Goal: Task Accomplishment & Management: Complete application form

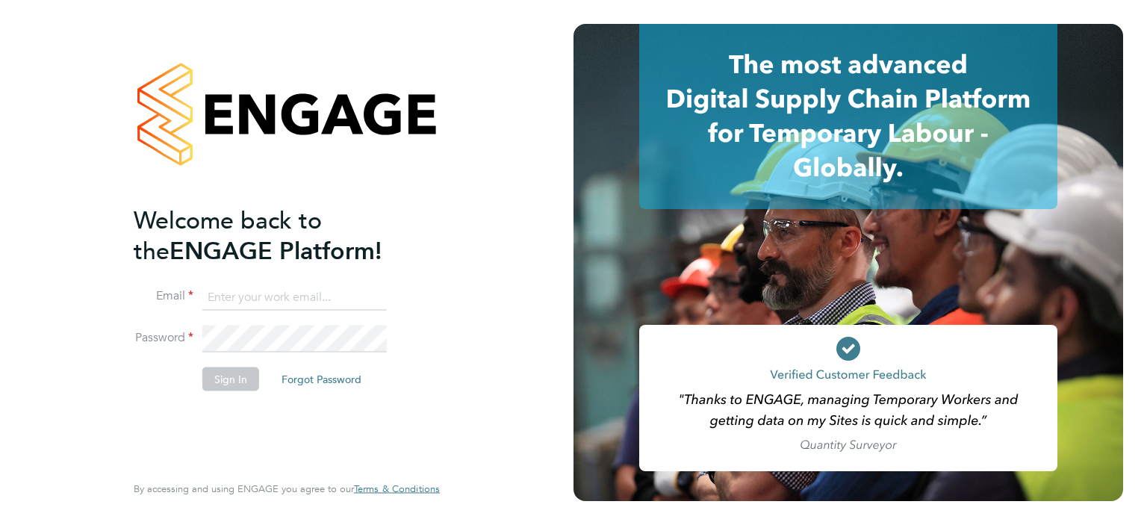
click at [192, 291] on label "Email" at bounding box center [164, 296] width 60 height 16
click at [208, 297] on input at bounding box center [294, 297] width 184 height 27
click at [211, 295] on input at bounding box center [294, 297] width 184 height 27
type input "jr.ciiltd@gmail.com"
click at [172, 329] on li "Password" at bounding box center [279, 346] width 291 height 42
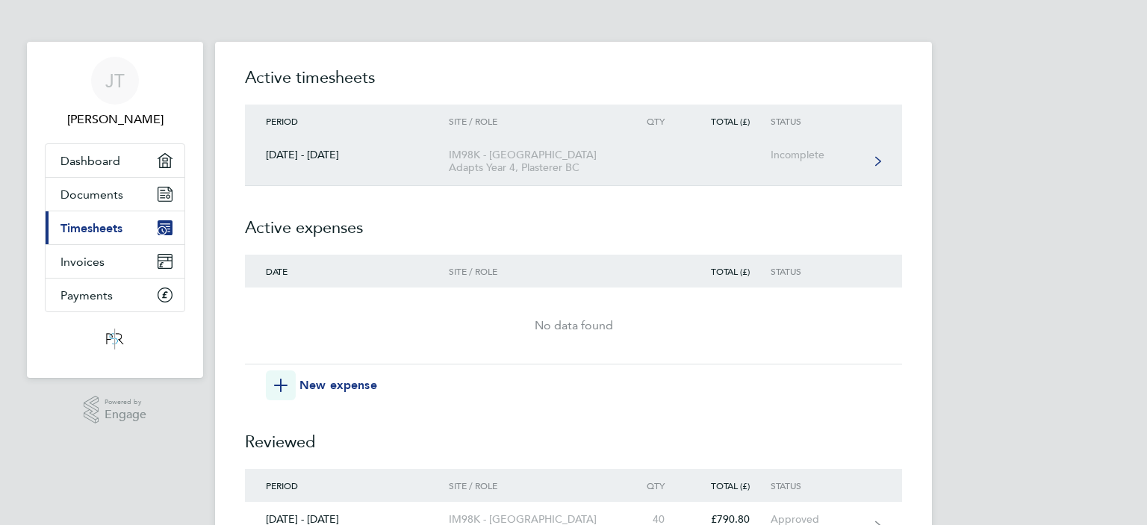
click at [794, 155] on div "Incomplete" at bounding box center [816, 155] width 92 height 13
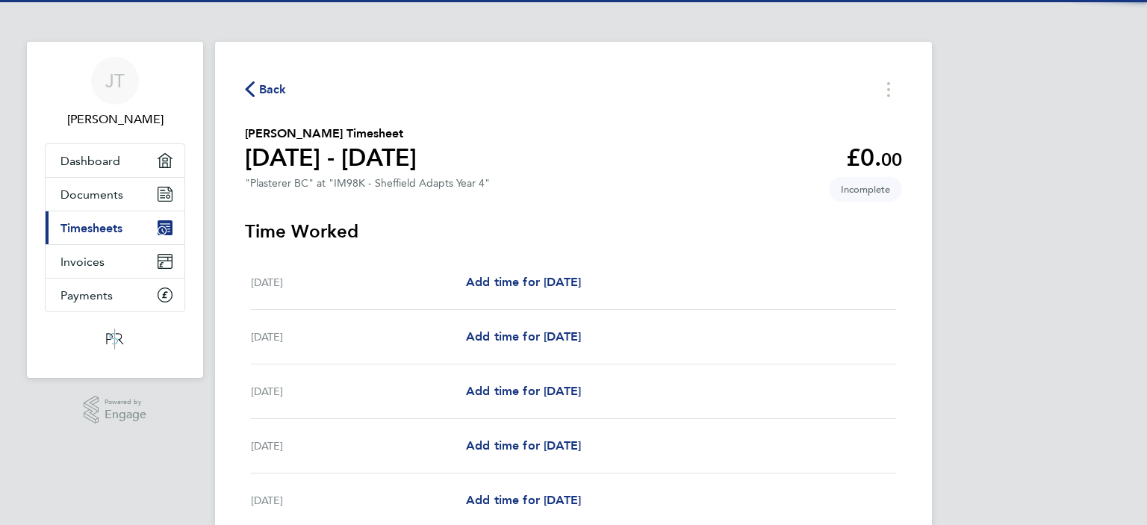
scroll to position [78, 0]
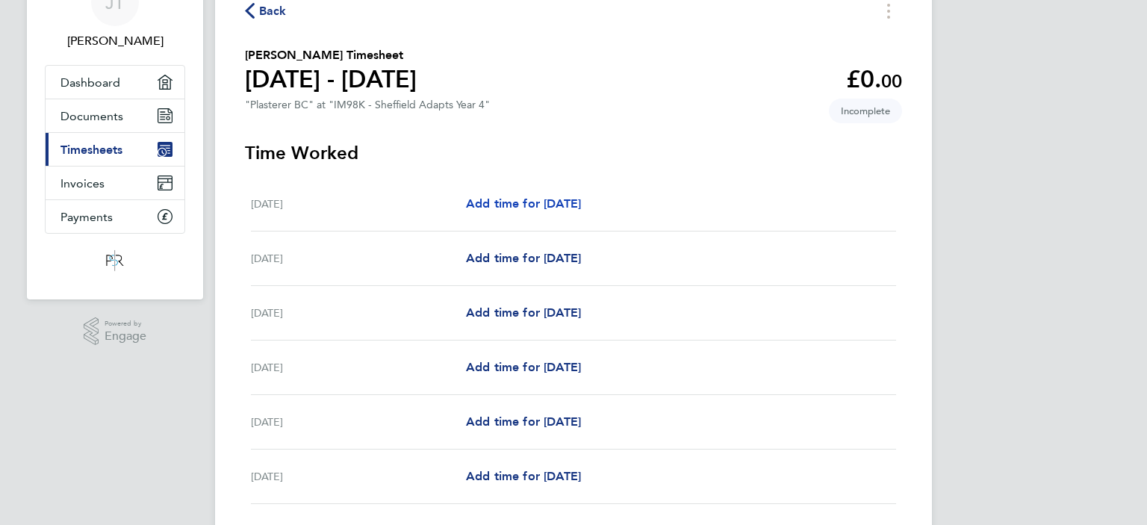
click at [569, 204] on span "Add time for [DATE]" at bounding box center [523, 203] width 115 height 14
select select "30"
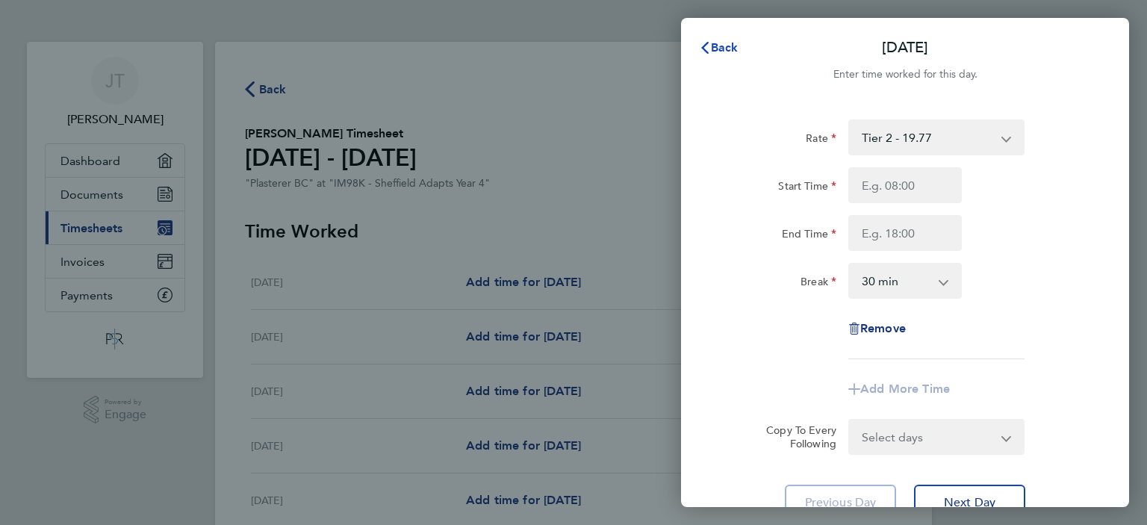
click at [726, 51] on span "Back" at bounding box center [725, 47] width 28 height 14
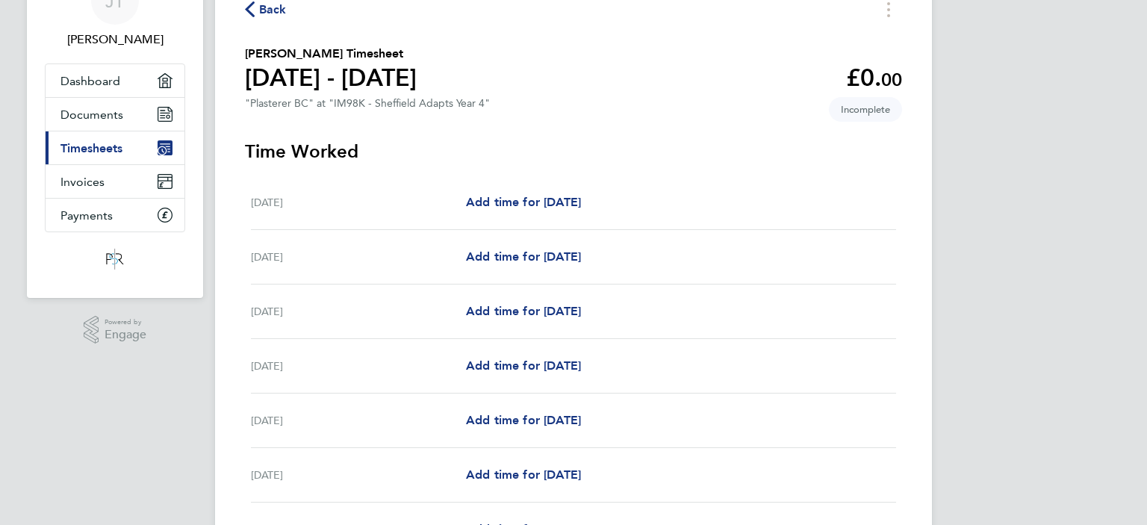
scroll to position [158, 0]
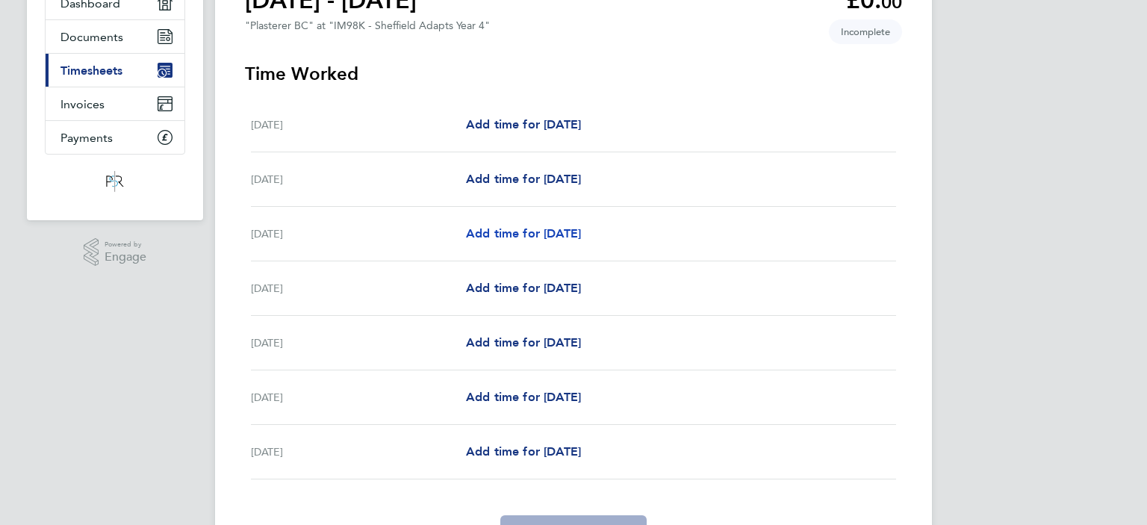
click at [545, 233] on span "Add time for [DATE]" at bounding box center [523, 233] width 115 height 14
select select "30"
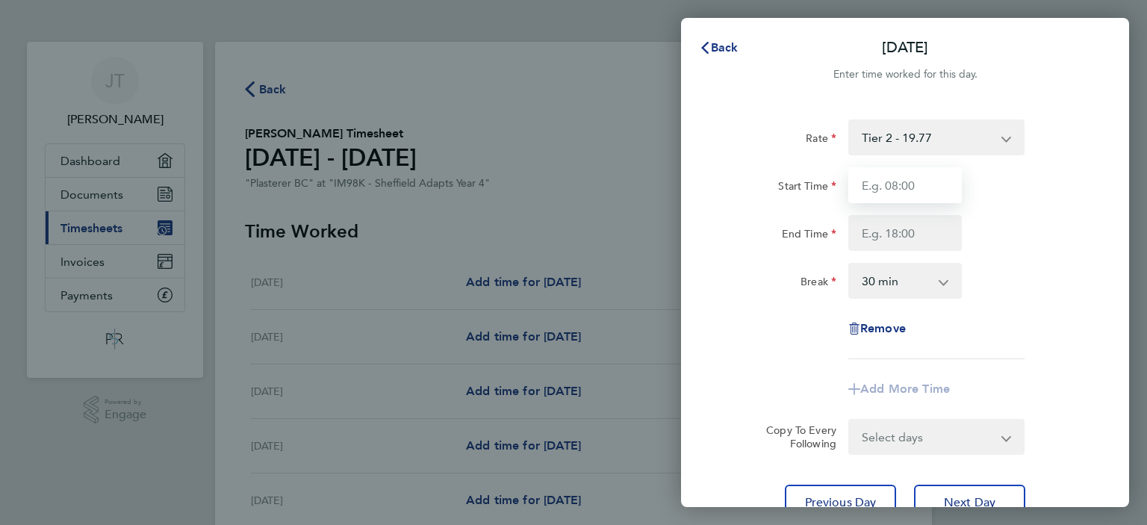
click at [897, 187] on input "Start Time" at bounding box center [904, 185] width 113 height 36
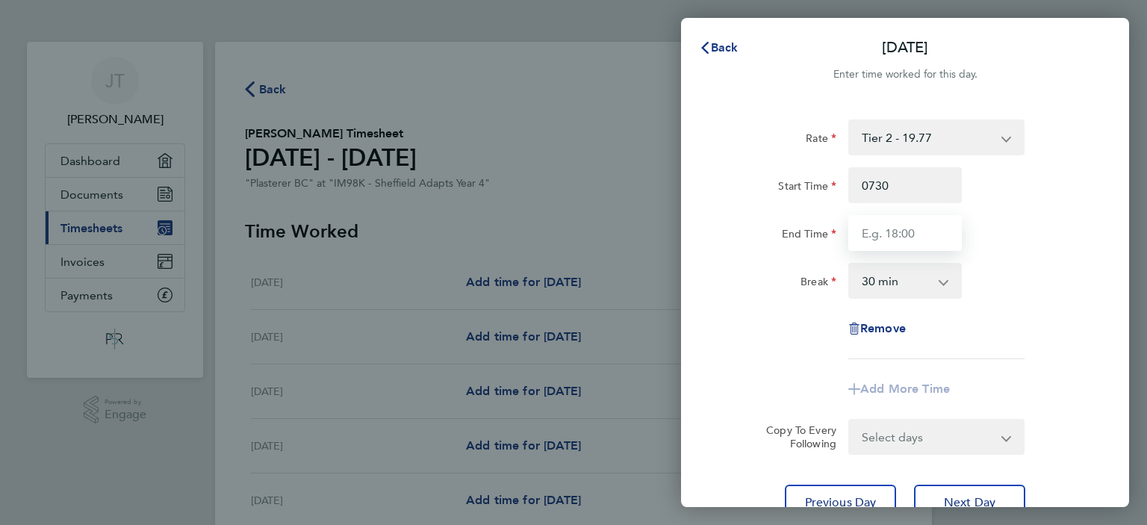
type input "07:30"
click at [875, 235] on input "End Time" at bounding box center [904, 233] width 113 height 36
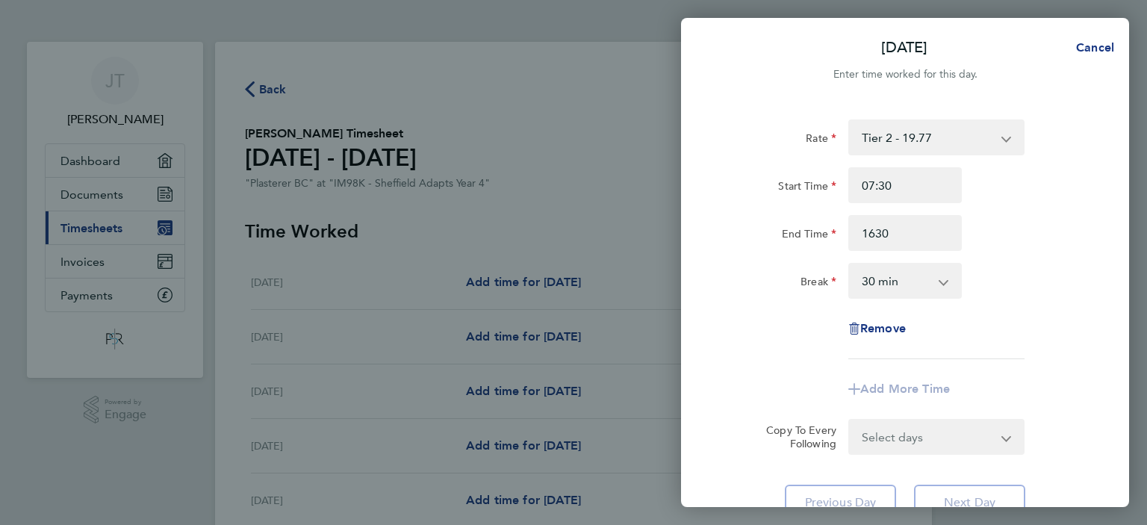
type input "16:30"
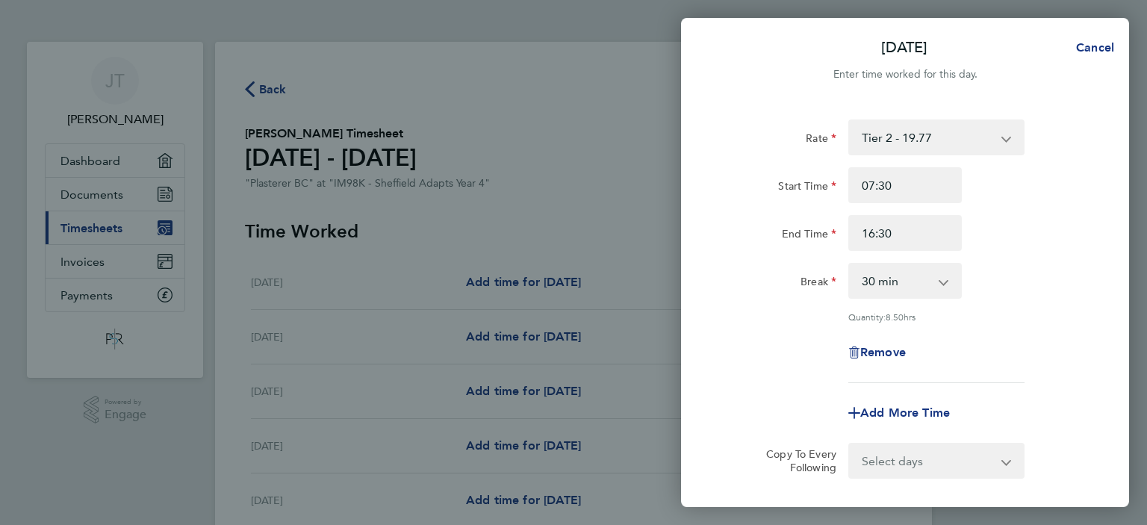
click at [1068, 342] on div "Remove" at bounding box center [905, 352] width 376 height 36
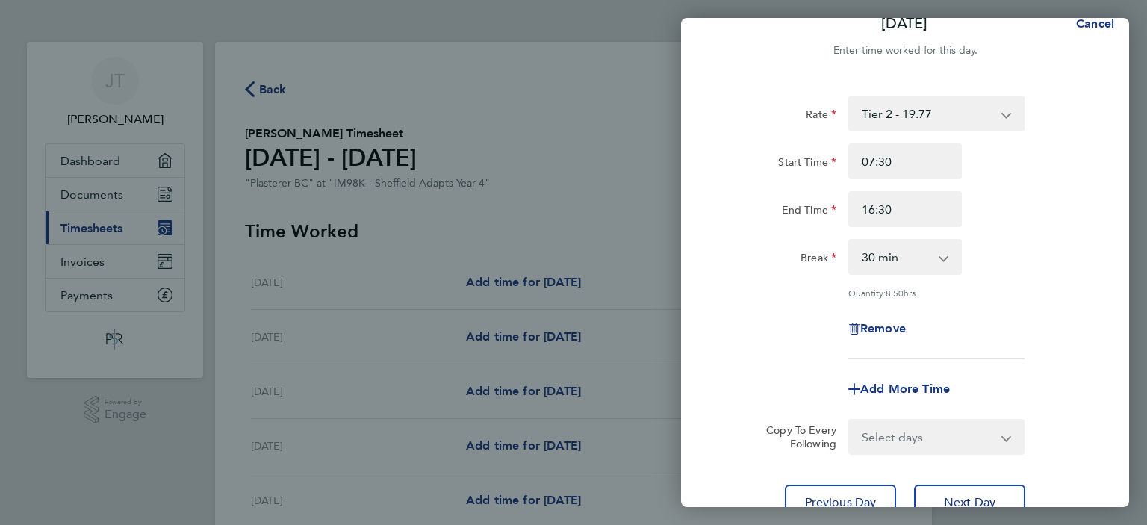
scroll to position [36, 0]
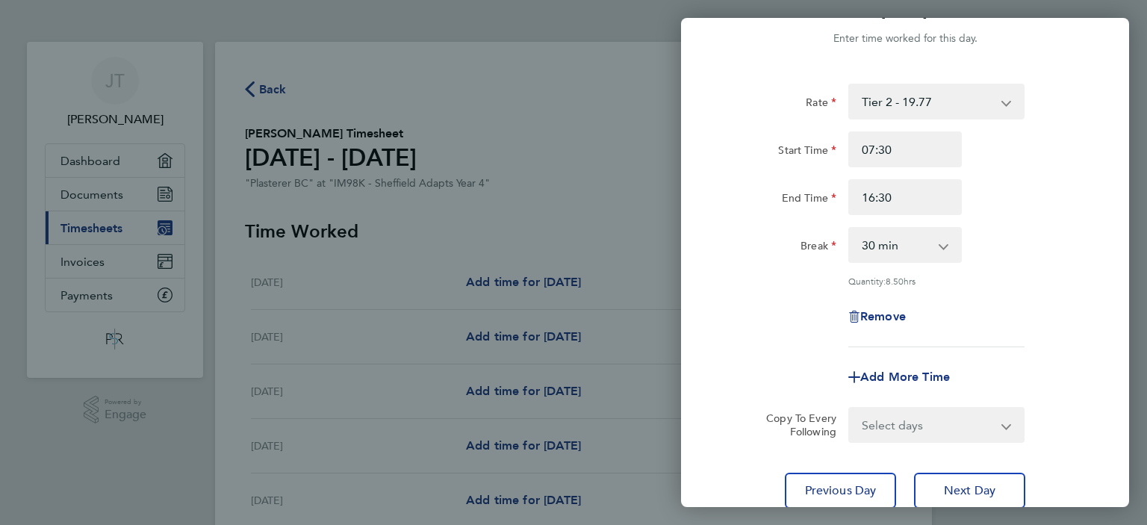
click at [1007, 424] on app-icon-cross-button at bounding box center [1015, 424] width 18 height 33
select select "TUE"
click option "[DATE]" at bounding box center [0, 0] width 0 height 0
select select "[DATE]"
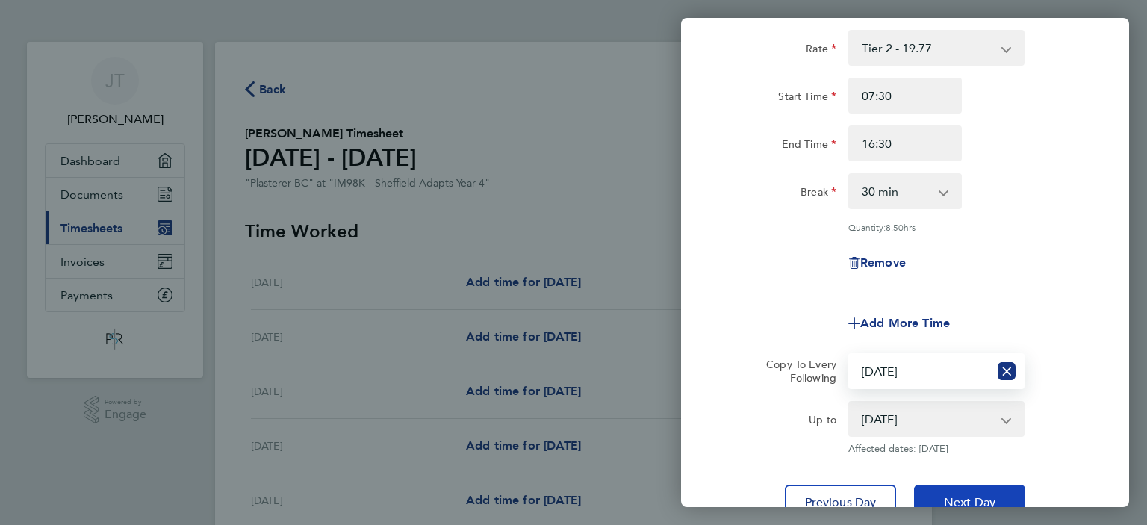
scroll to position [143, 0]
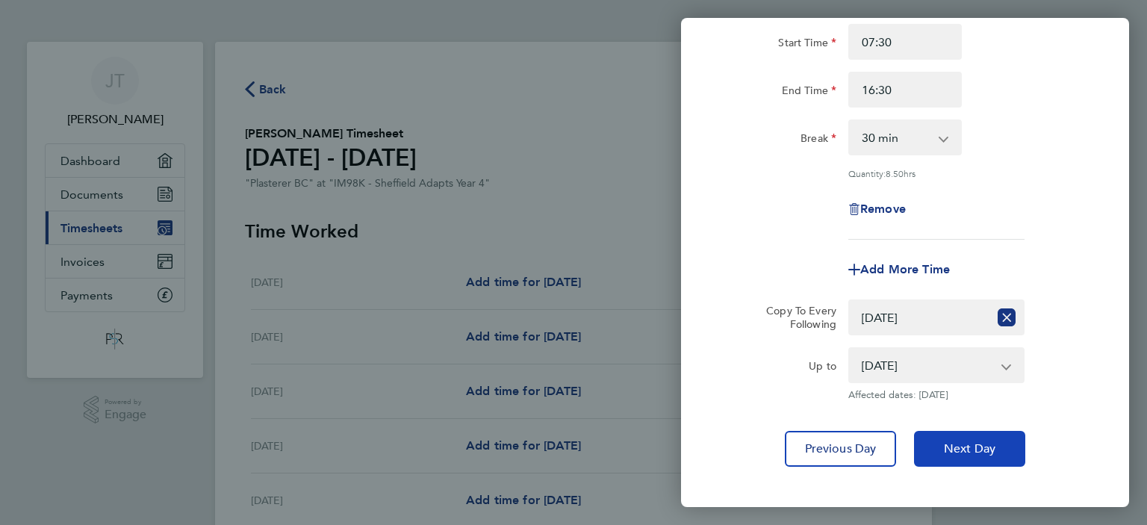
click at [971, 452] on span "Next Day" at bounding box center [970, 448] width 52 height 15
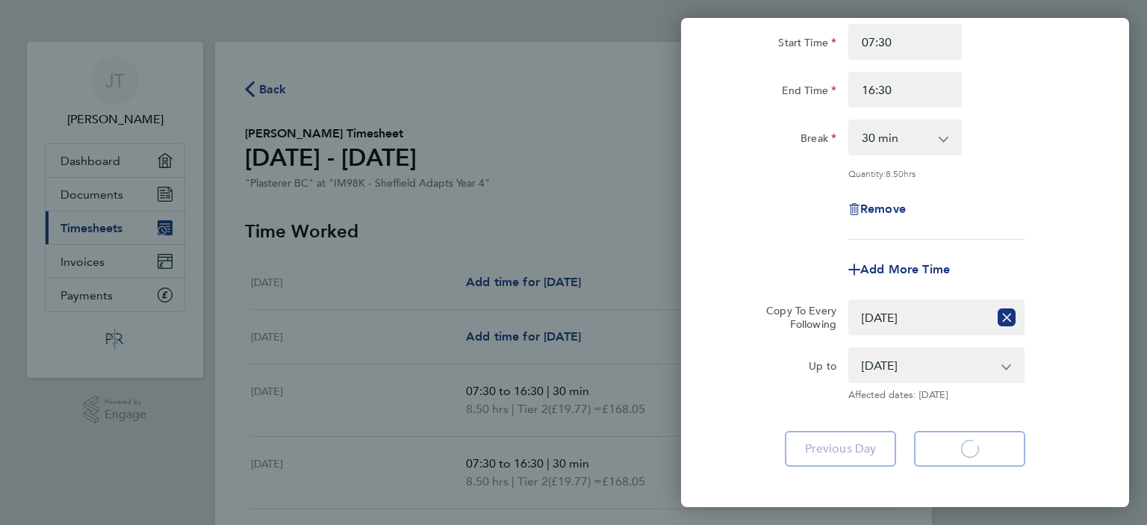
select select "30"
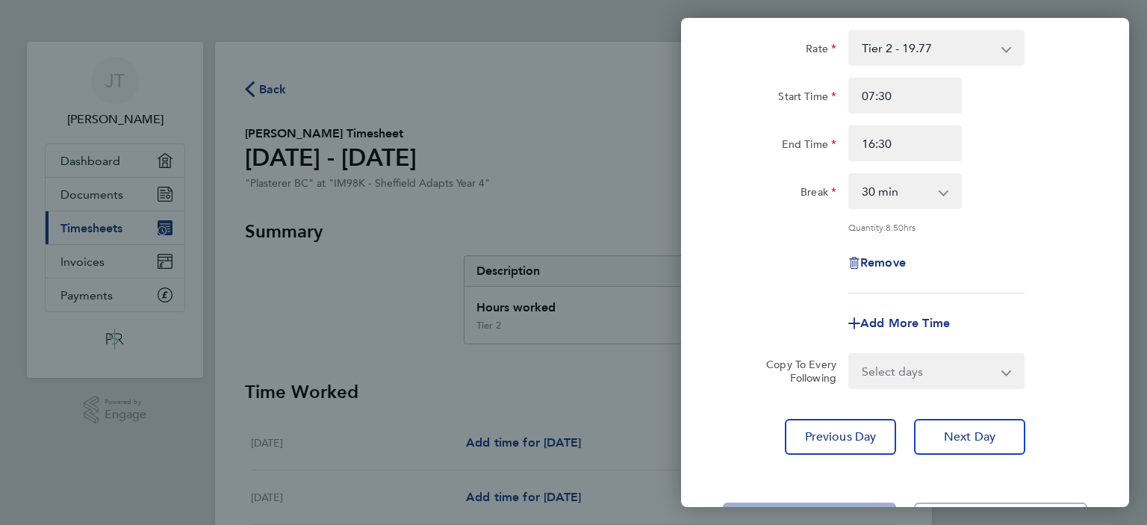
scroll to position [125, 0]
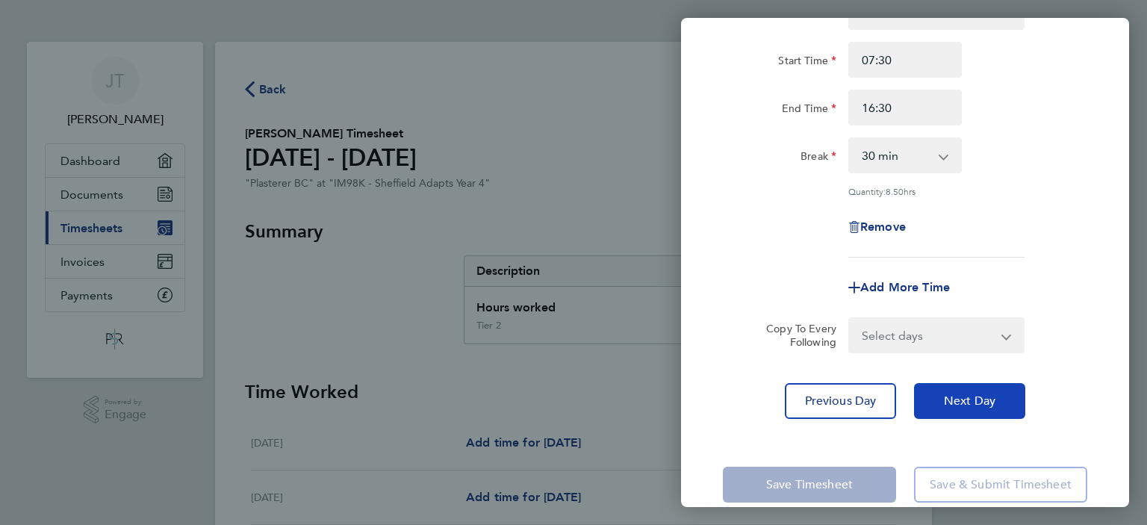
click at [976, 398] on span "Next Day" at bounding box center [970, 400] width 52 height 15
select select "30"
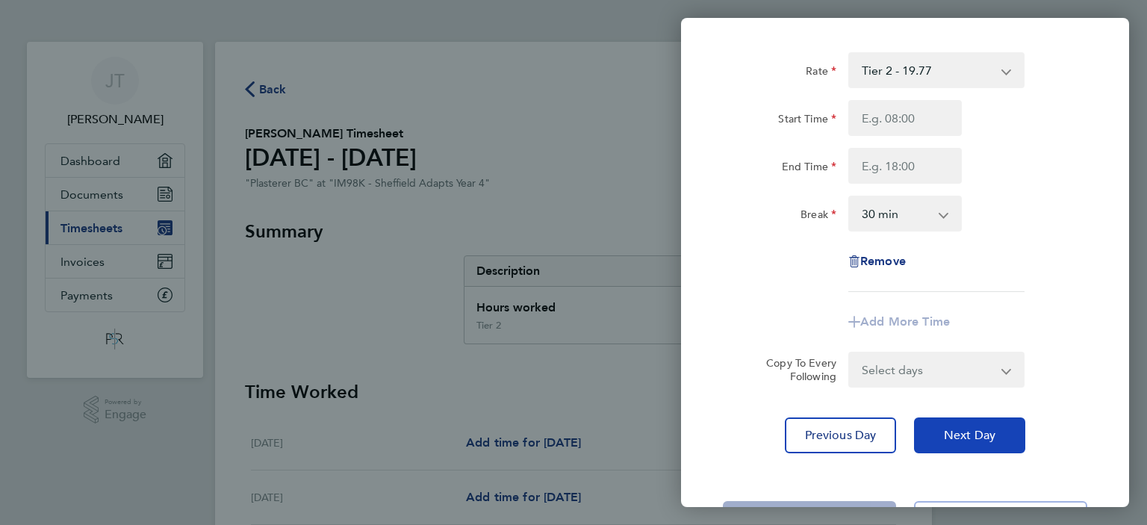
scroll to position [66, 0]
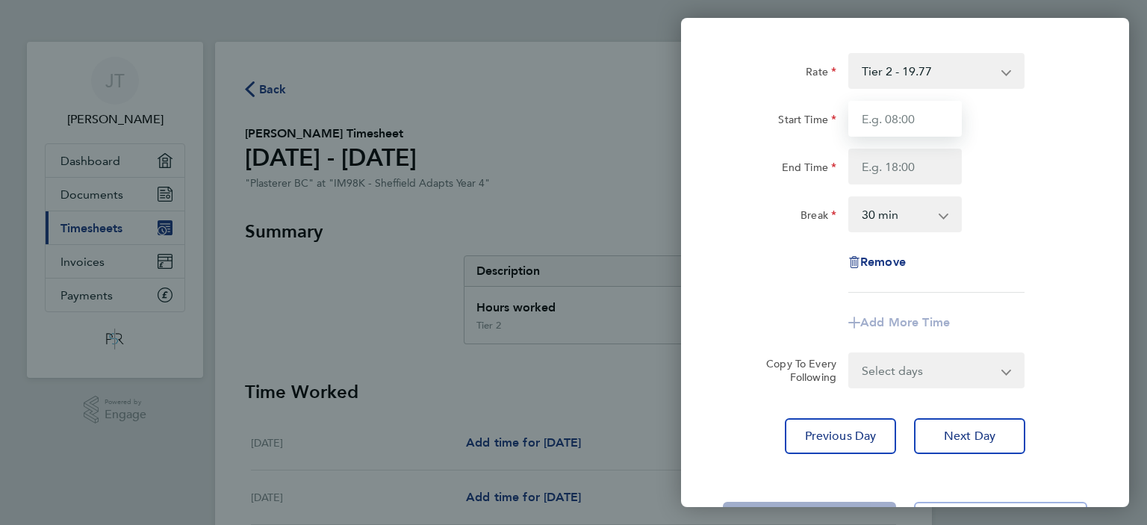
click at [926, 118] on input "Start Time" at bounding box center [904, 119] width 113 height 36
type input "07:30"
click at [880, 166] on input "End Time" at bounding box center [904, 167] width 113 height 36
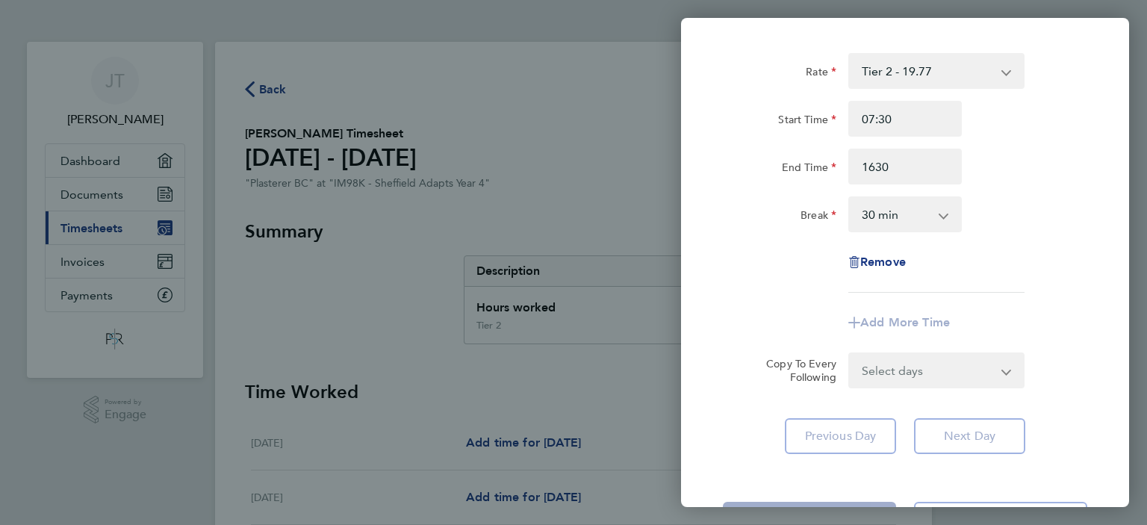
type input "16:30"
click at [776, 324] on app-timesheet-line-form-group "Rate Tier 2 - 19.77 Start Time 07:30 End Time 16:30 Break 0 min 15 min 30 min 4…" at bounding box center [905, 196] width 364 height 287
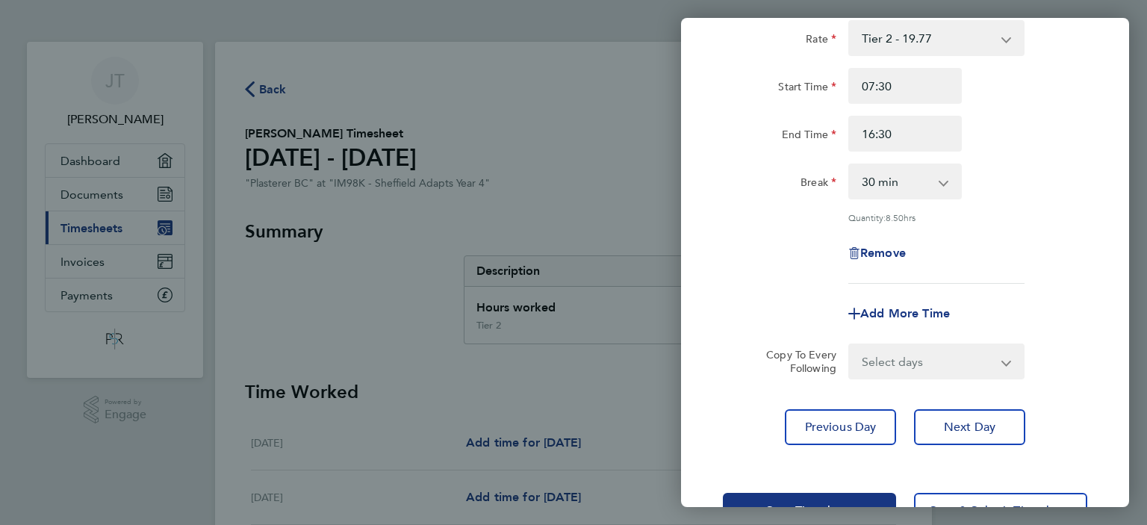
scroll to position [102, 0]
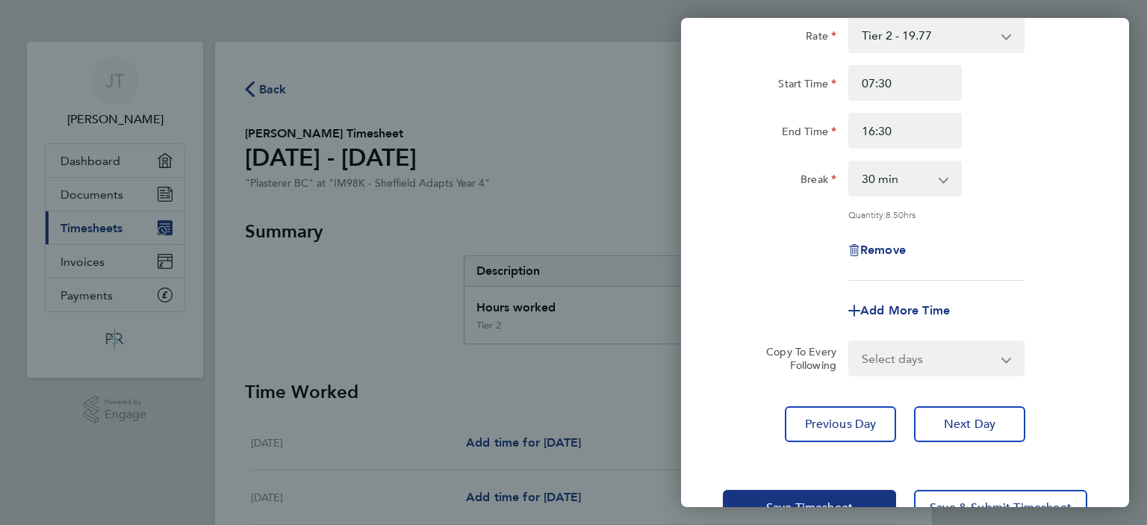
click at [850, 342] on select "Select days Day [DATE] [DATE]" at bounding box center [928, 358] width 157 height 33
select select "THU"
click option "[DATE]" at bounding box center [0, 0] width 0 height 0
select select "[DATE]"
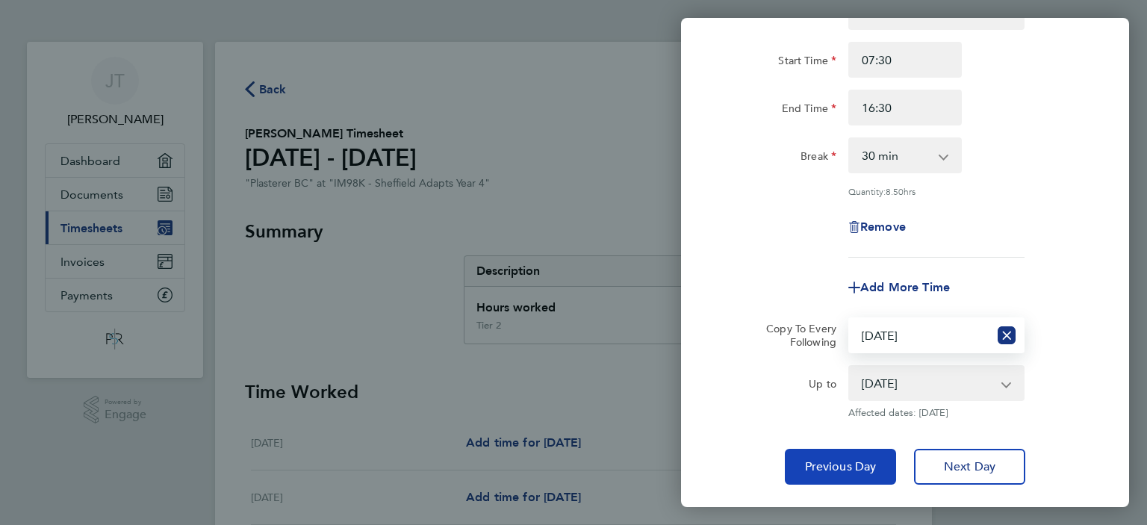
scroll to position [138, 0]
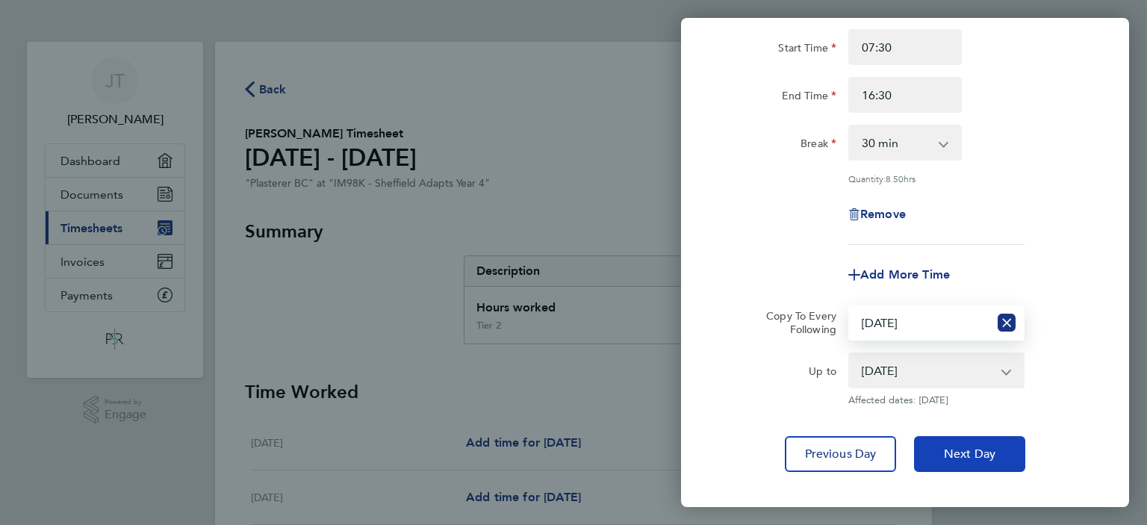
click at [972, 446] on span "Next Day" at bounding box center [970, 453] width 52 height 15
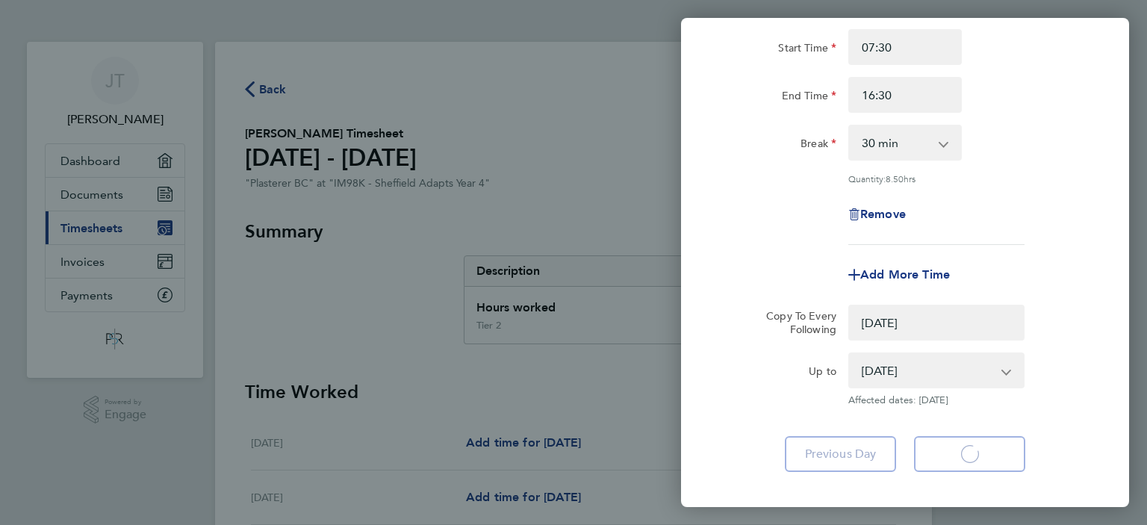
select select "30"
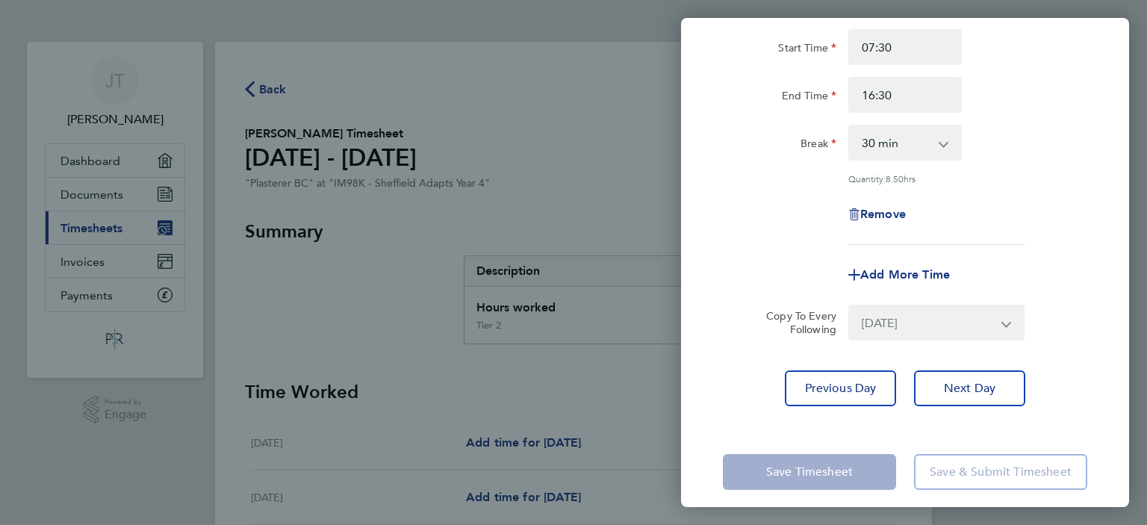
select select "0: null"
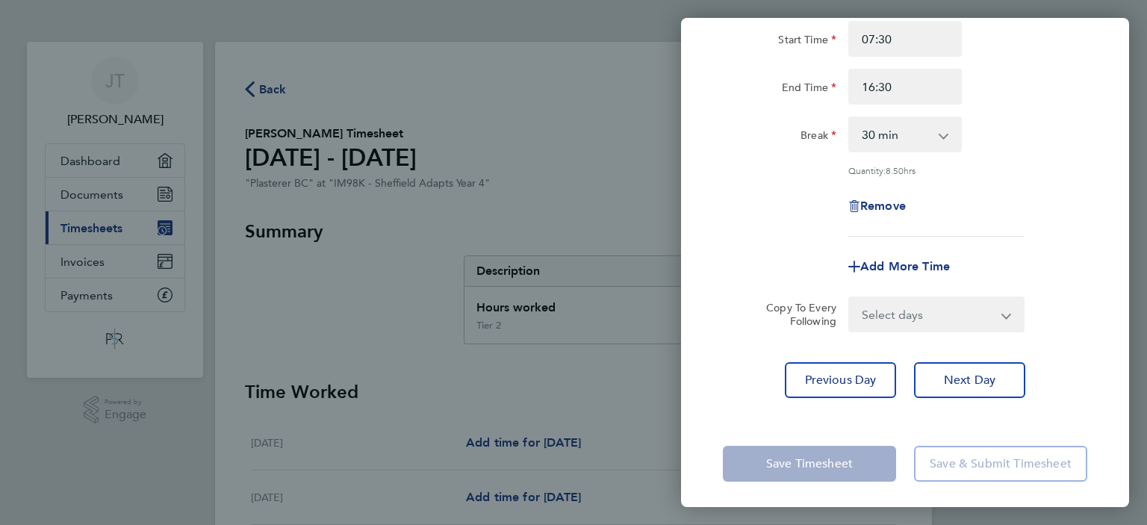
scroll to position [149, 0]
click at [748, 196] on div "Remove" at bounding box center [905, 204] width 376 height 36
click at [796, 244] on app-timesheet-line-form-group "Rate Tier 2 - 19.77 Start Time 07:30 End Time 16:30 Break 0 min 15 min 30 min 4…" at bounding box center [905, 126] width 364 height 311
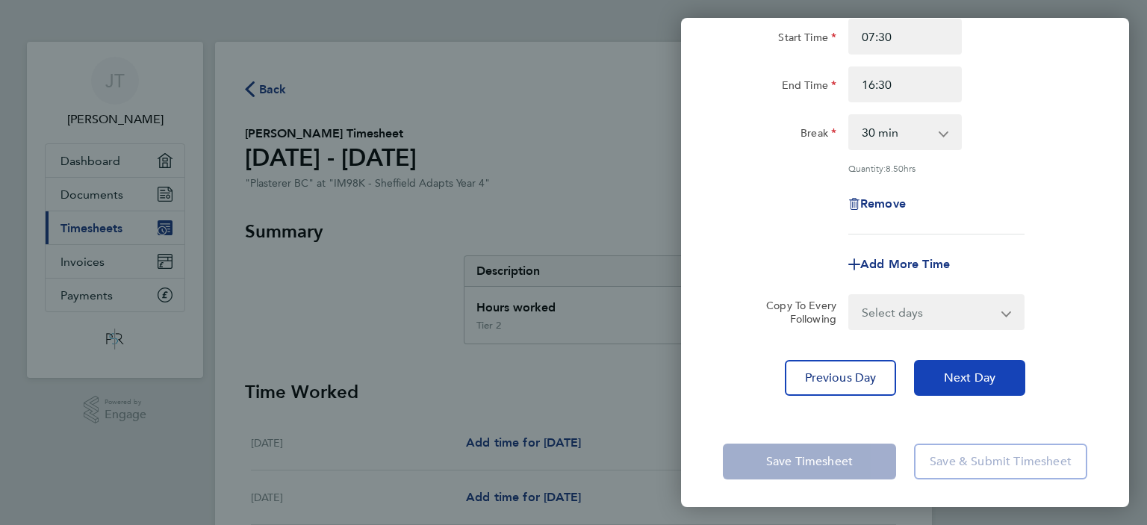
drag, startPoint x: 999, startPoint y: 380, endPoint x: 976, endPoint y: 377, distance: 23.3
click at [997, 379] on button "Next Day" at bounding box center [969, 378] width 111 height 36
select select "30"
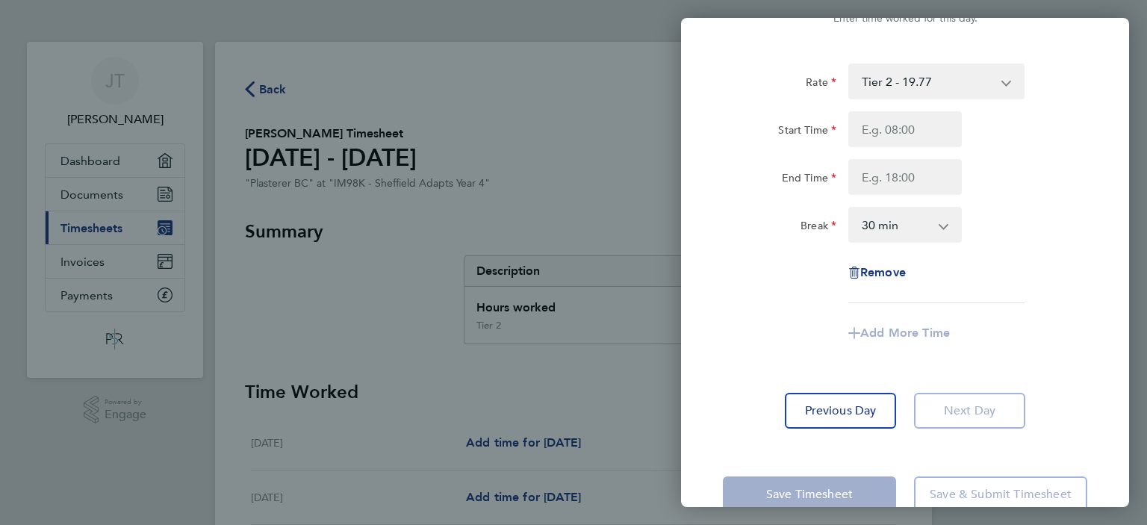
scroll to position [36, 0]
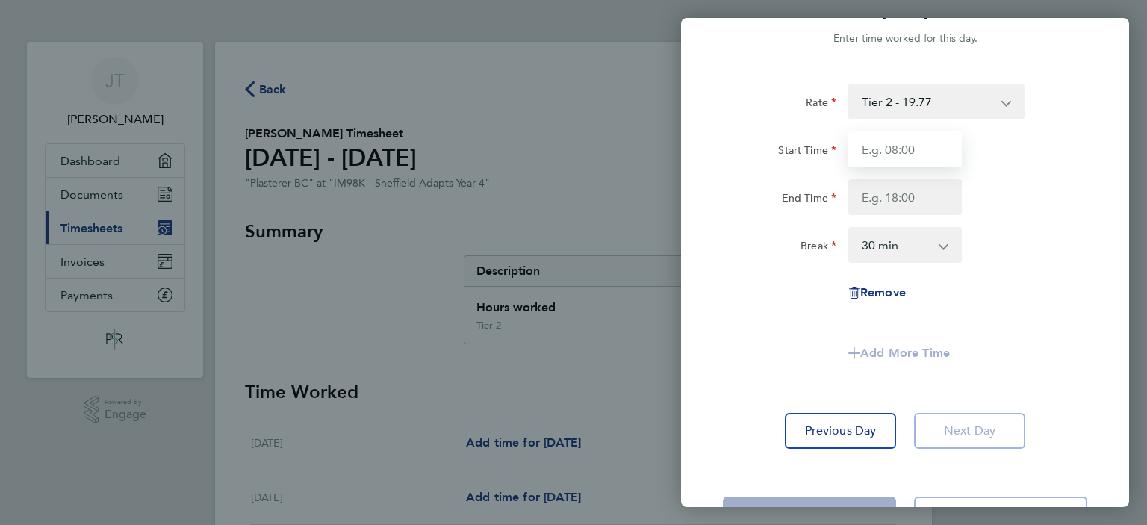
click at [894, 160] on input "Start Time" at bounding box center [904, 149] width 113 height 36
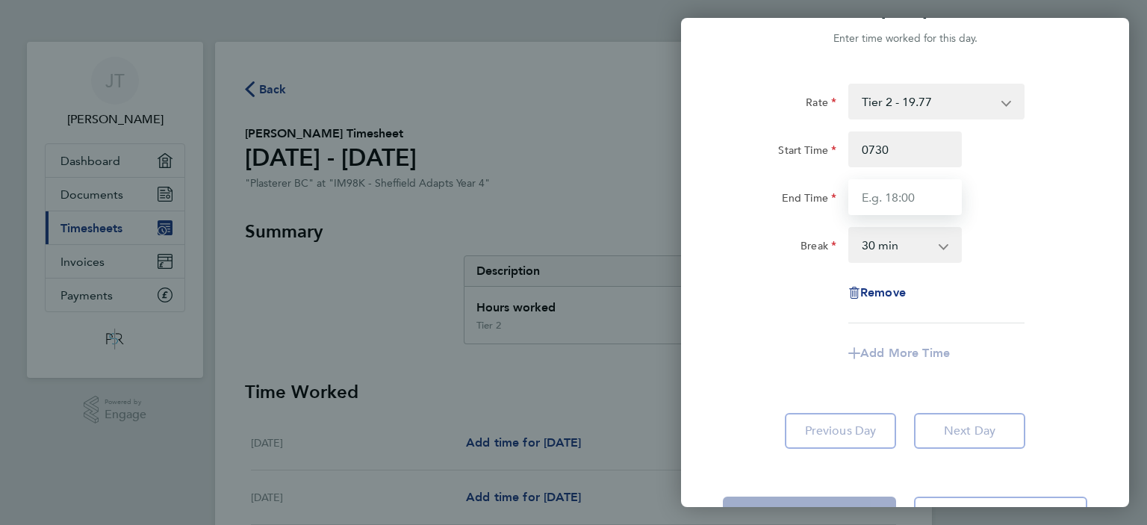
type input "07:30"
click at [886, 202] on input "End Time" at bounding box center [904, 197] width 113 height 36
click at [899, 188] on input "14390" at bounding box center [904, 197] width 113 height 36
click at [893, 208] on input "14390" at bounding box center [904, 197] width 113 height 36
click at [883, 193] on input "14390" at bounding box center [904, 197] width 113 height 36
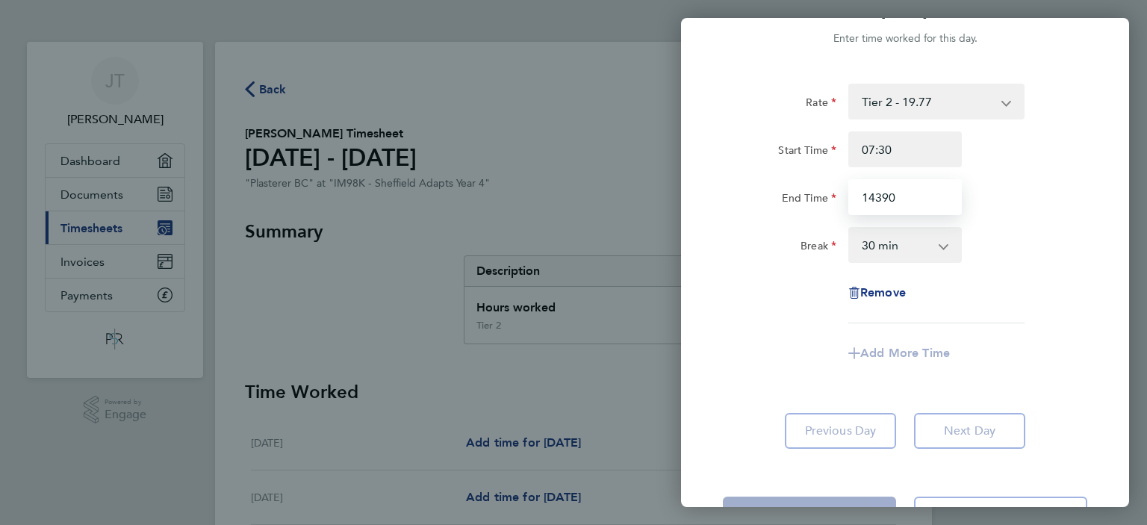
click at [888, 194] on input "14390" at bounding box center [904, 197] width 113 height 36
click at [882, 196] on input "1439" at bounding box center [904, 197] width 113 height 36
type input "14:30"
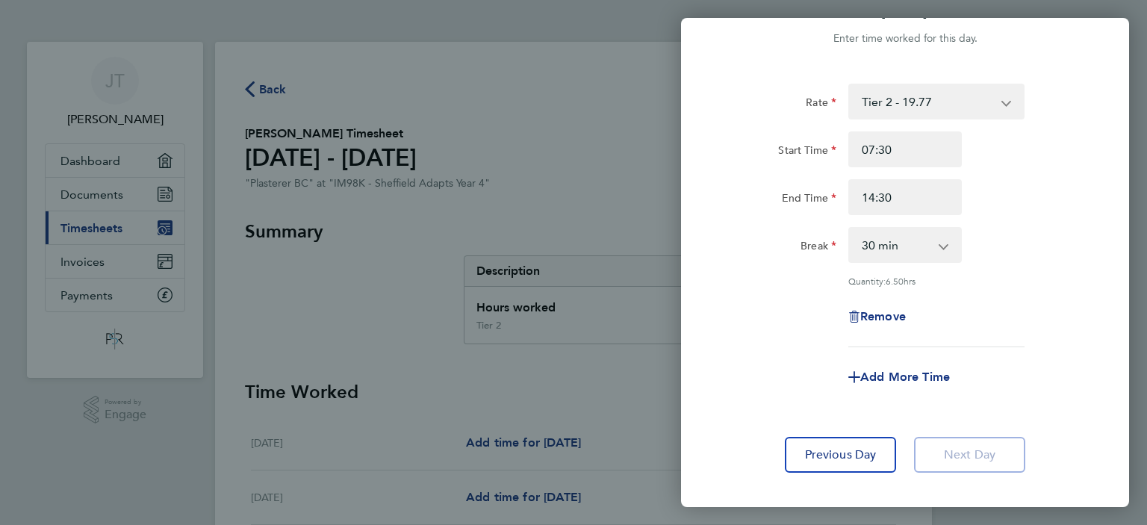
click at [823, 351] on app-timesheet-line-form-group "Rate Tier 2 - 19.77 Start Time 07:30 End Time 14:30 Break 0 min 15 min 30 min 4…" at bounding box center [905, 239] width 364 height 311
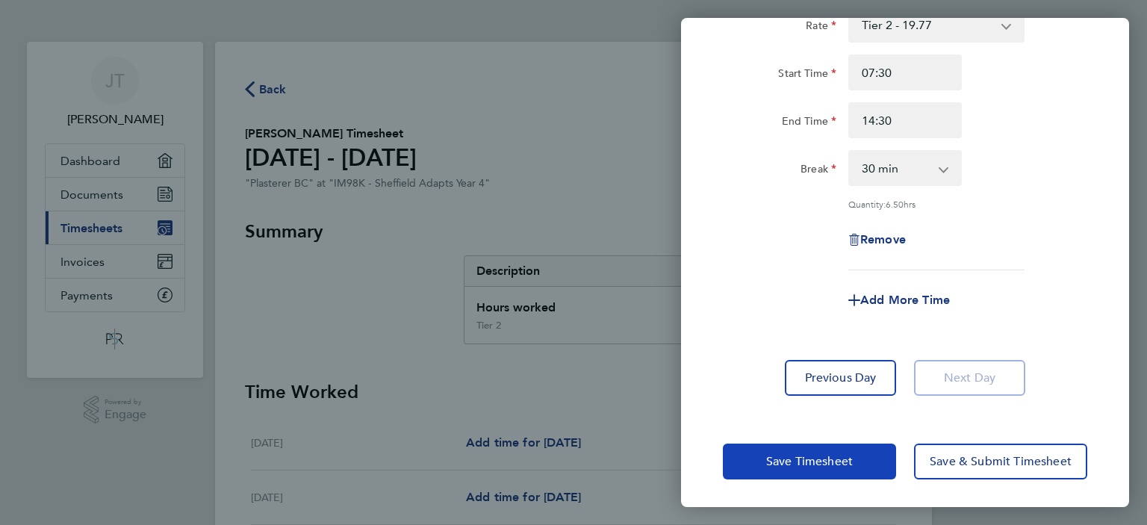
click at [831, 457] on span "Save Timesheet" at bounding box center [809, 461] width 87 height 15
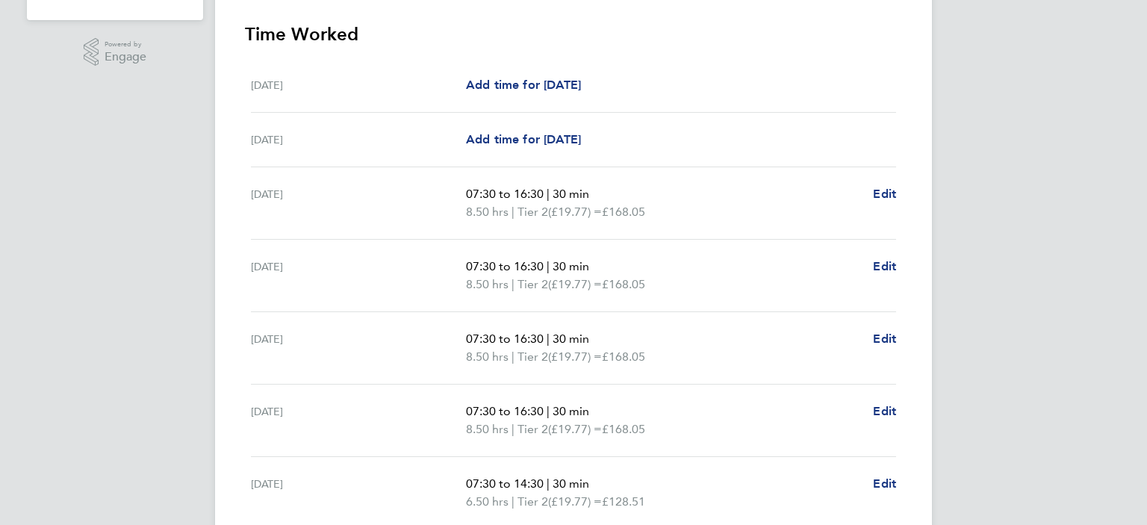
scroll to position [493, 0]
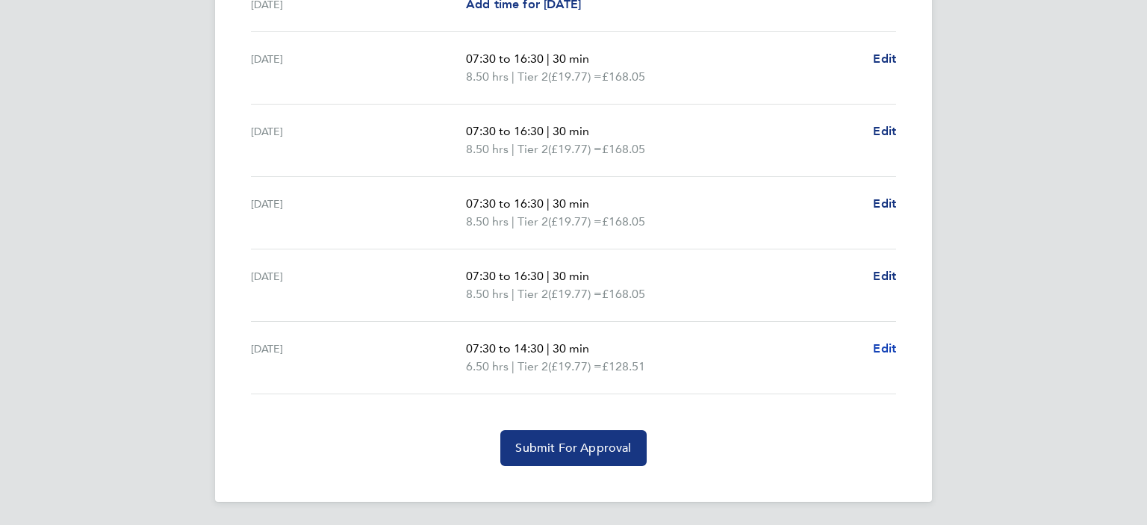
click at [884, 348] on span "Edit" at bounding box center [884, 348] width 23 height 14
select select "30"
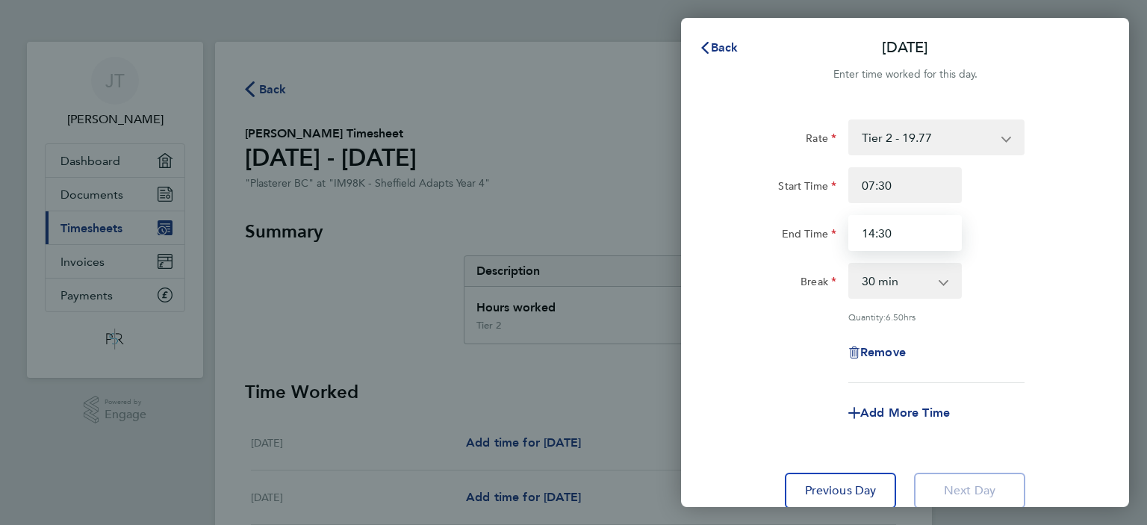
click at [894, 237] on input "14:30" at bounding box center [904, 233] width 113 height 36
type input "14:00"
click at [785, 418] on div "Add More Time" at bounding box center [905, 413] width 376 height 36
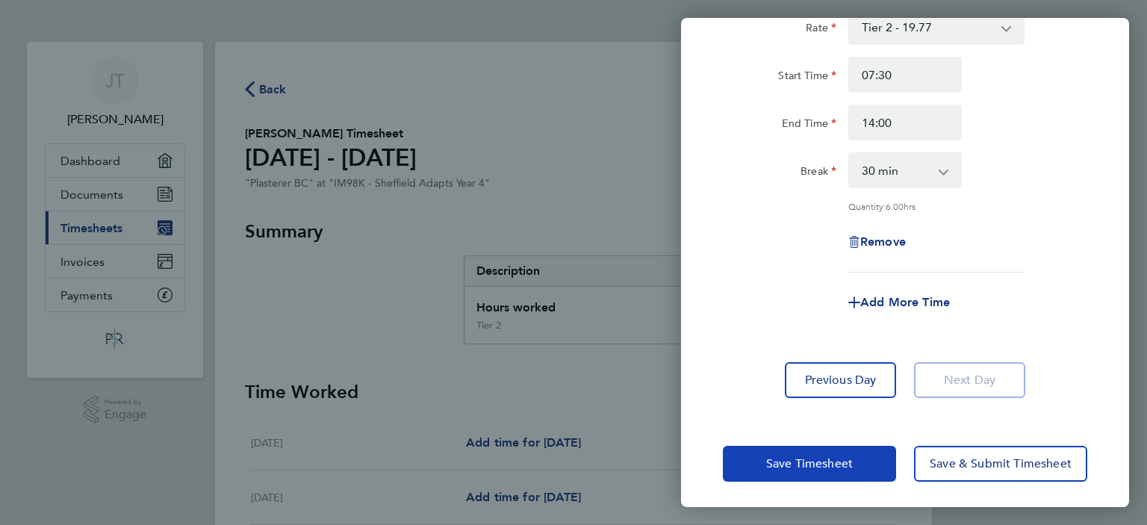
scroll to position [113, 0]
click at [811, 458] on span "Save Timesheet" at bounding box center [809, 461] width 87 height 15
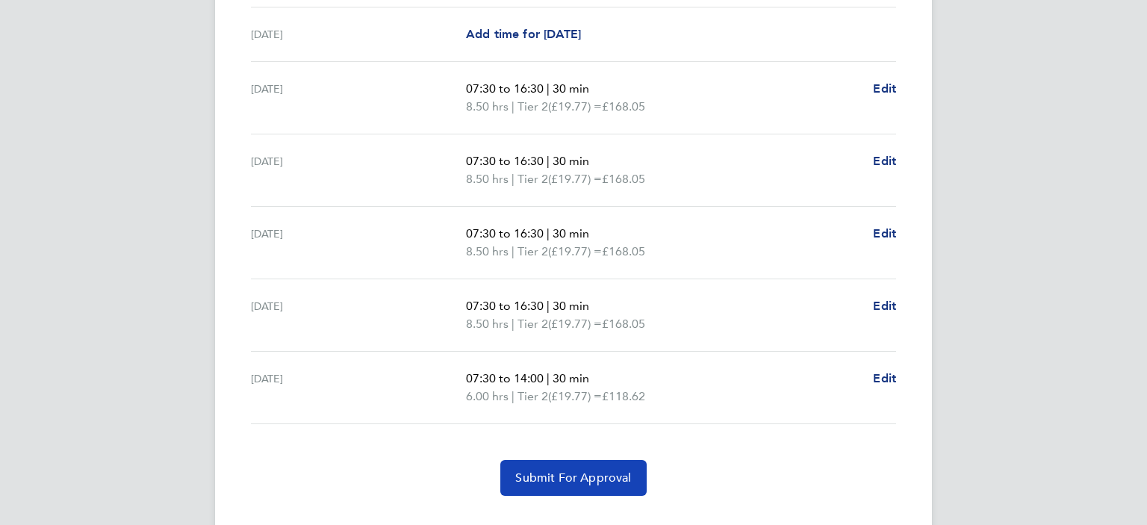
scroll to position [493, 0]
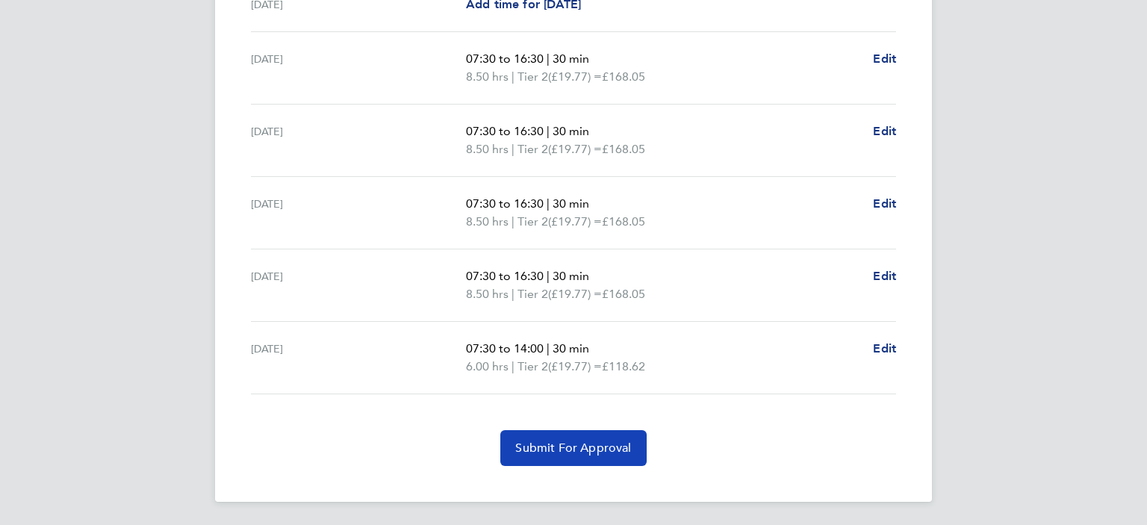
click at [577, 452] on span "Submit For Approval" at bounding box center [573, 447] width 116 height 15
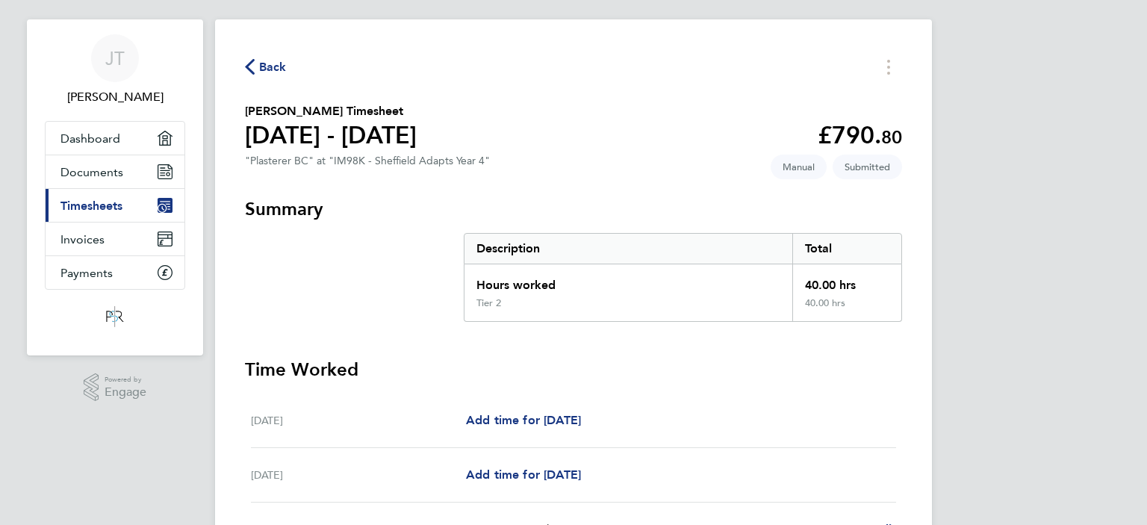
scroll to position [0, 0]
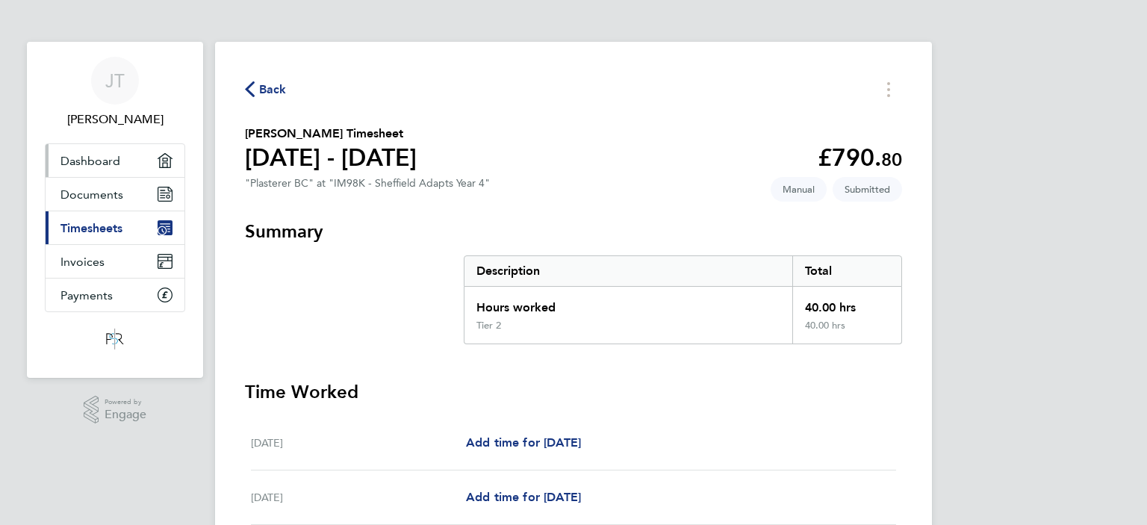
click at [97, 162] on span "Dashboard" at bounding box center [90, 161] width 60 height 14
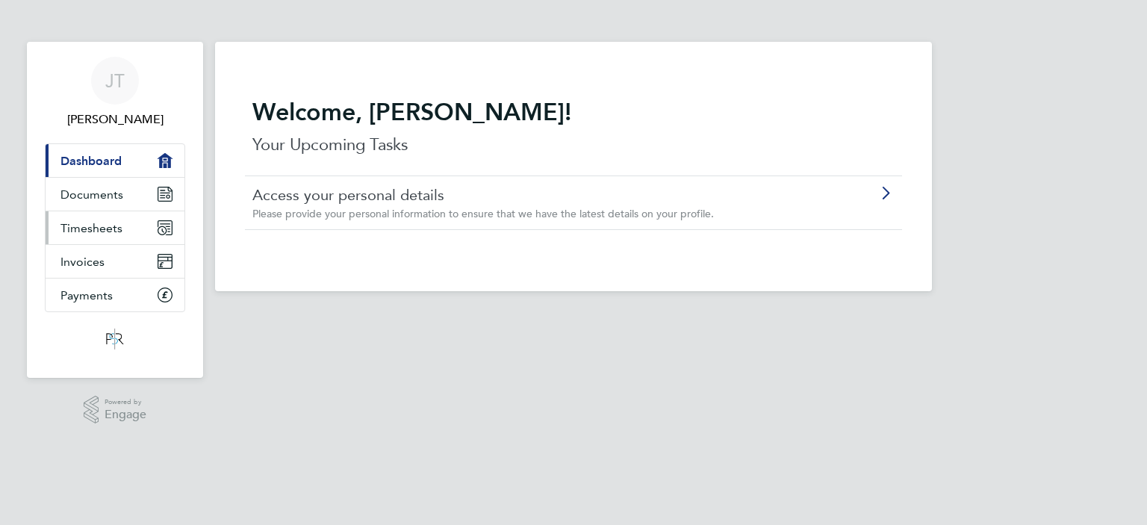
click at [104, 233] on span "Timesheets" at bounding box center [91, 228] width 62 height 14
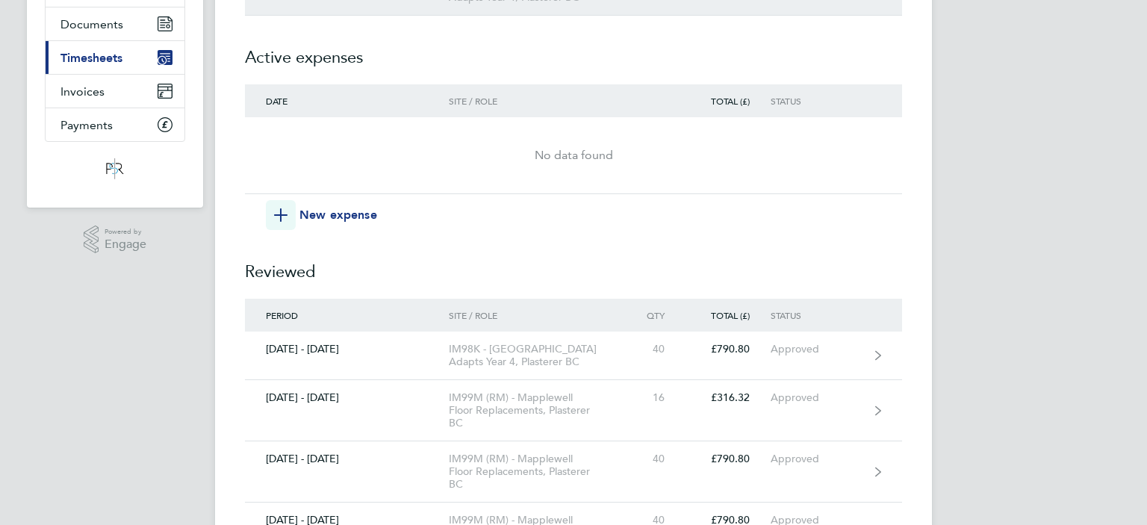
scroll to position [158, 0]
